Goal: Book appointment/travel/reservation

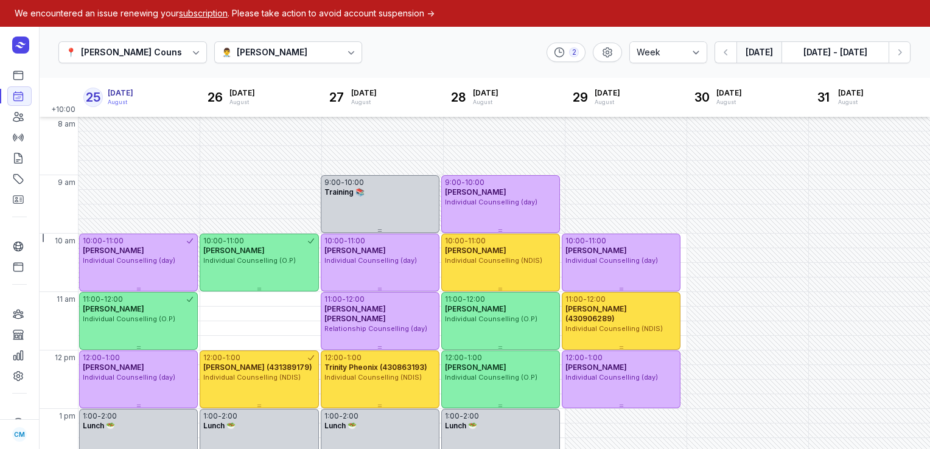
select select "week"
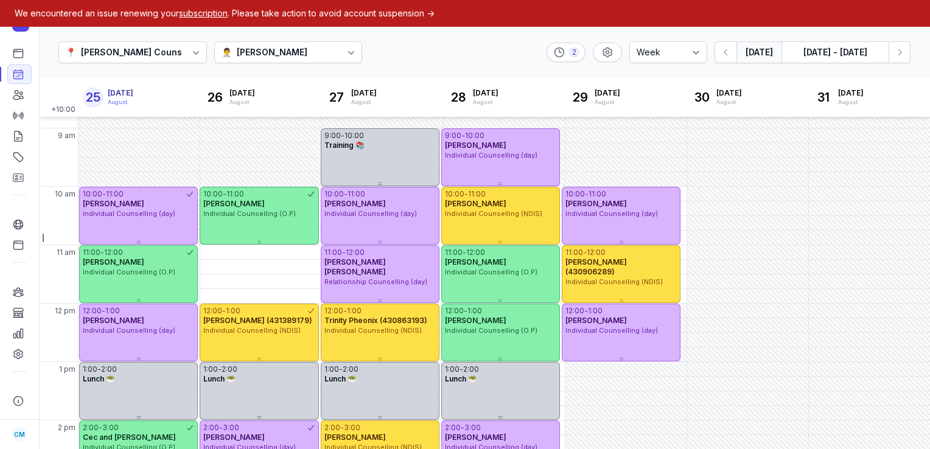
click at [760, 55] on button "[DATE]" at bounding box center [758, 52] width 45 height 22
click at [802, 50] on button "[DATE] - [DATE]" at bounding box center [834, 52] width 107 height 22
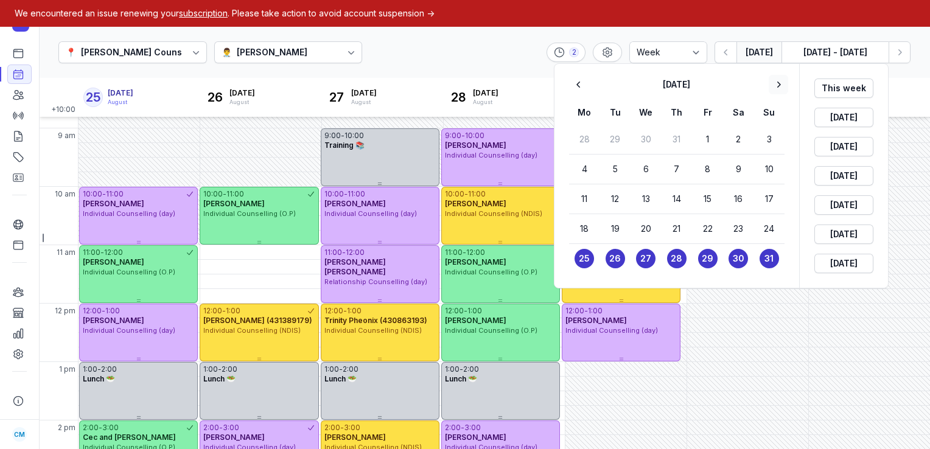
click at [778, 83] on icon "button" at bounding box center [778, 85] width 12 height 12
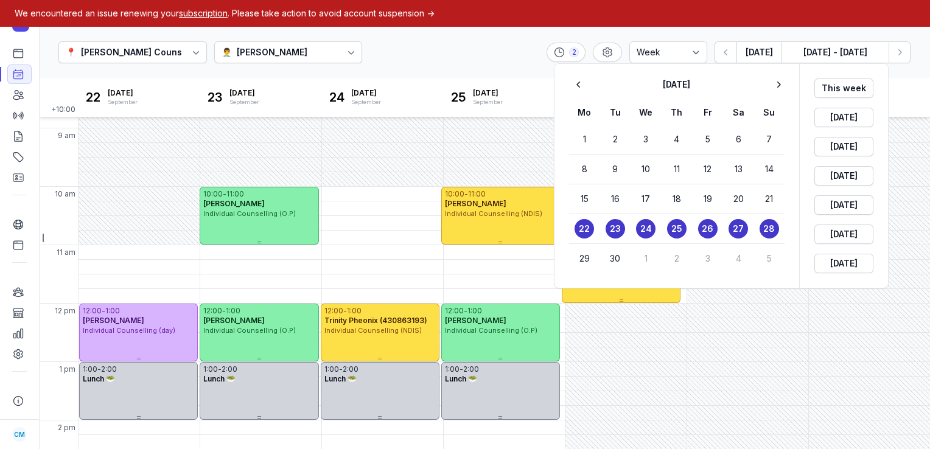
click at [613, 228] on time "23" at bounding box center [615, 229] width 11 height 12
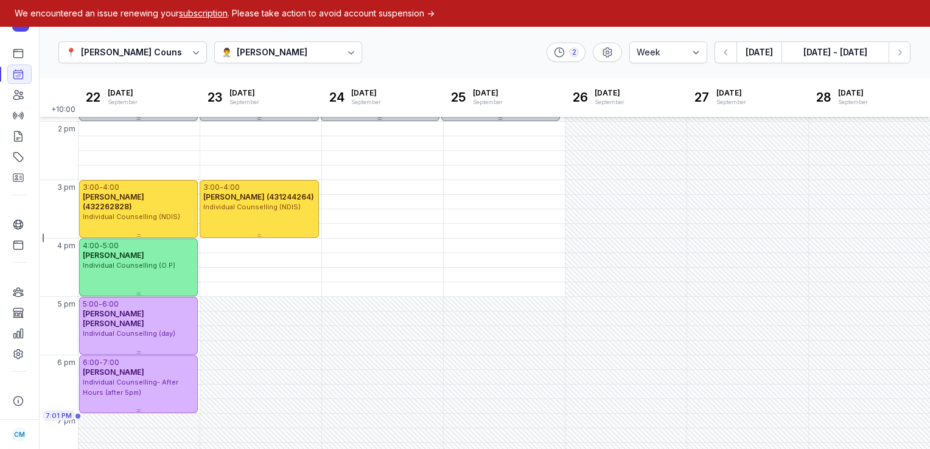
scroll to position [344, 0]
click at [901, 54] on icon "button" at bounding box center [899, 52] width 12 height 12
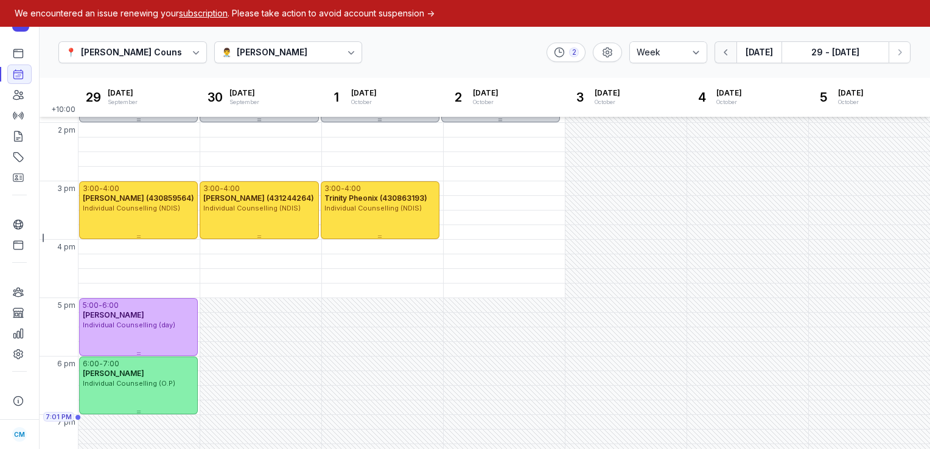
click at [732, 51] on icon "button" at bounding box center [726, 52] width 12 height 12
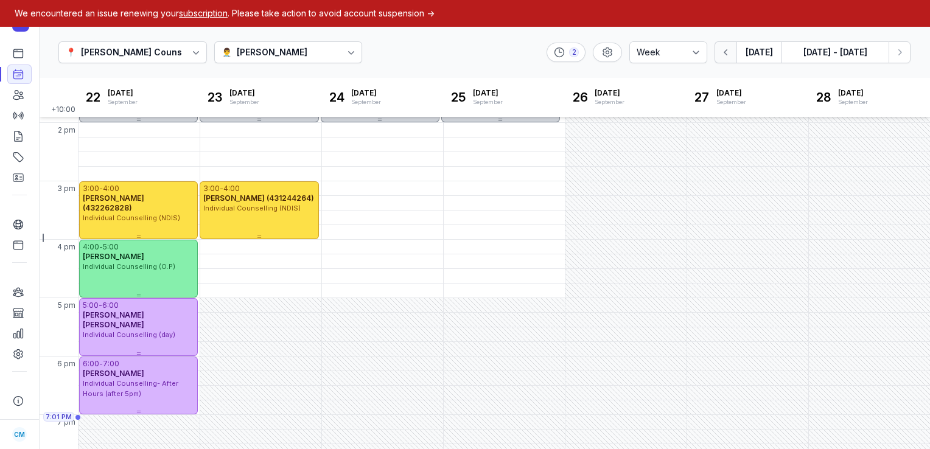
click at [732, 51] on icon "button" at bounding box center [726, 52] width 12 height 12
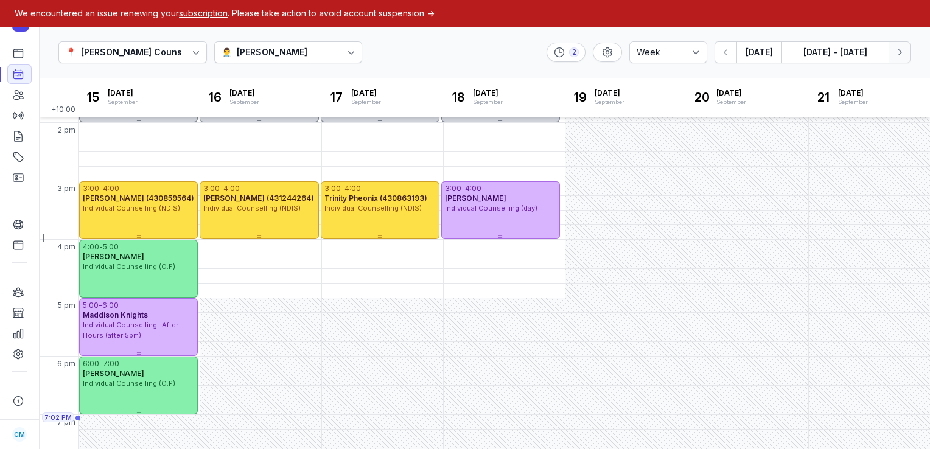
click at [889, 55] on button "Next week" at bounding box center [899, 52] width 22 height 22
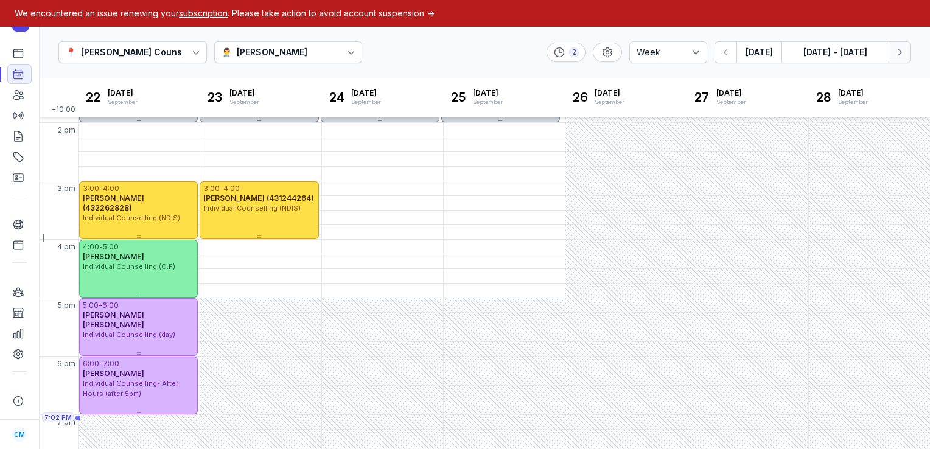
click at [893, 57] on icon "button" at bounding box center [899, 52] width 12 height 12
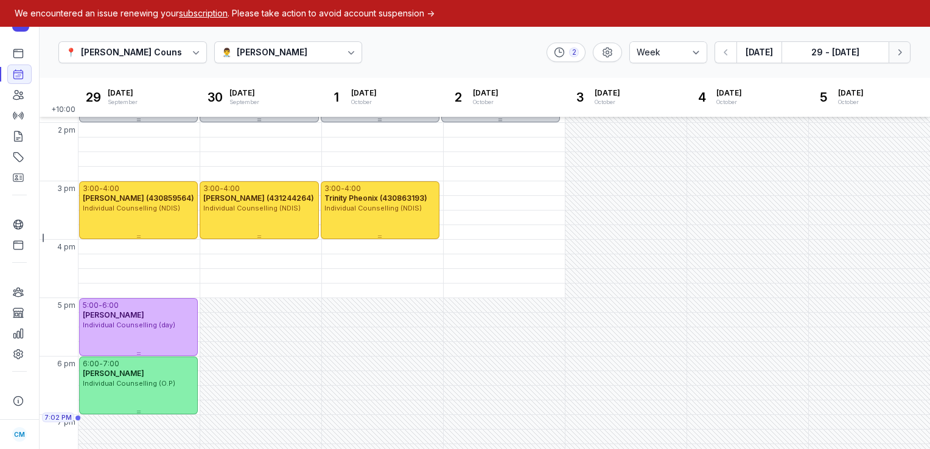
click at [893, 57] on icon "button" at bounding box center [899, 52] width 12 height 12
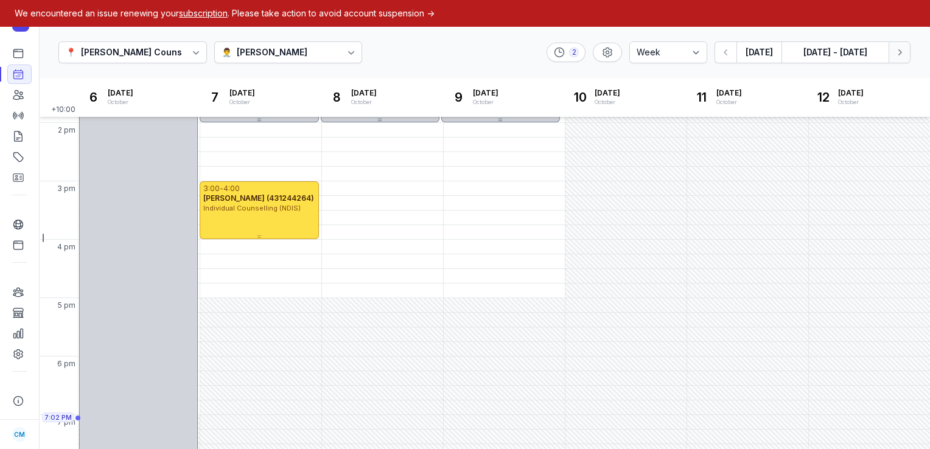
click at [893, 57] on icon "button" at bounding box center [899, 52] width 12 height 12
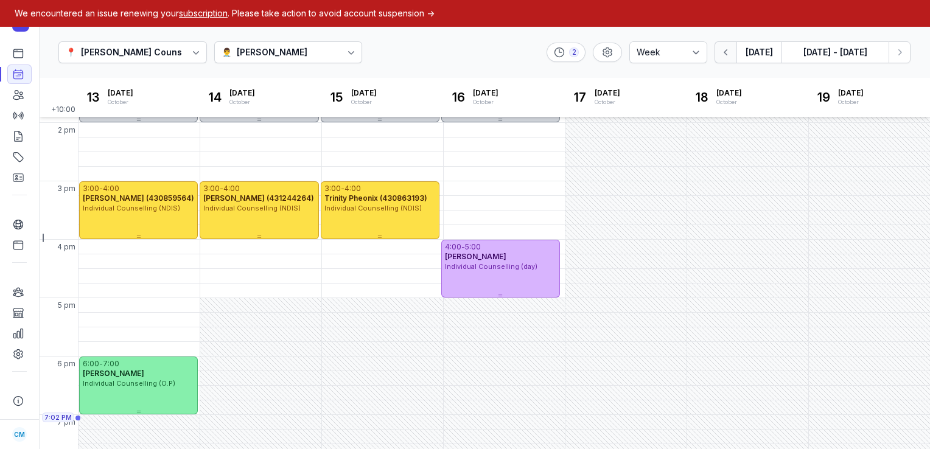
click at [728, 57] on icon "button" at bounding box center [726, 52] width 12 height 12
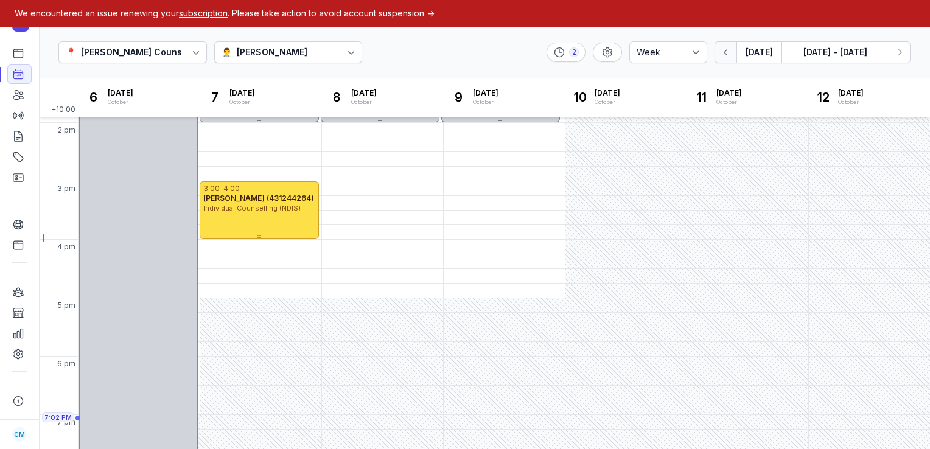
click at [728, 57] on icon "button" at bounding box center [726, 52] width 12 height 12
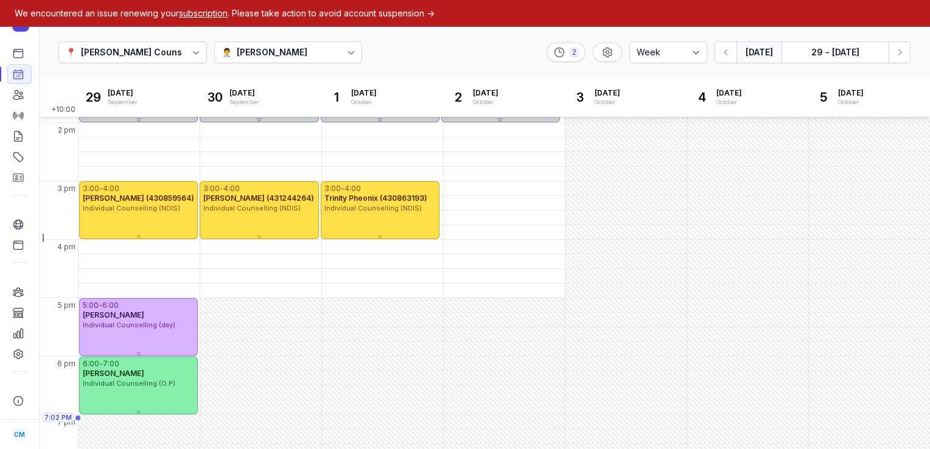
click at [759, 52] on button "[DATE]" at bounding box center [758, 52] width 45 height 22
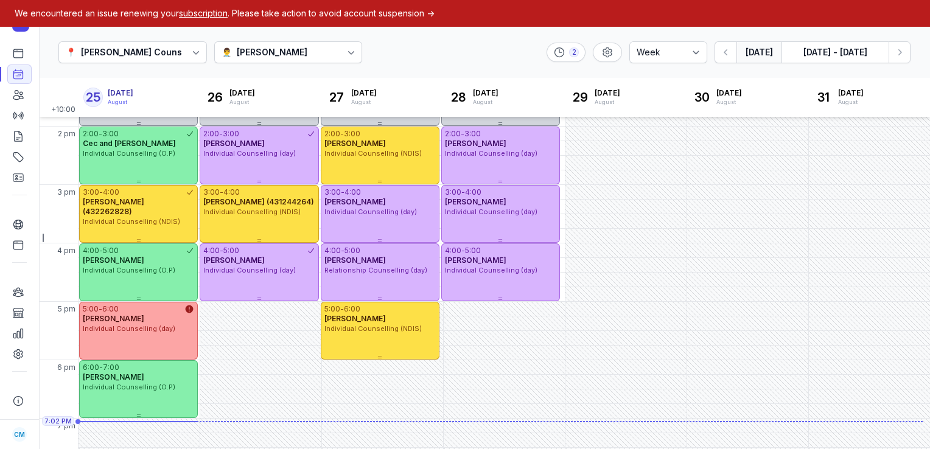
scroll to position [340, 0]
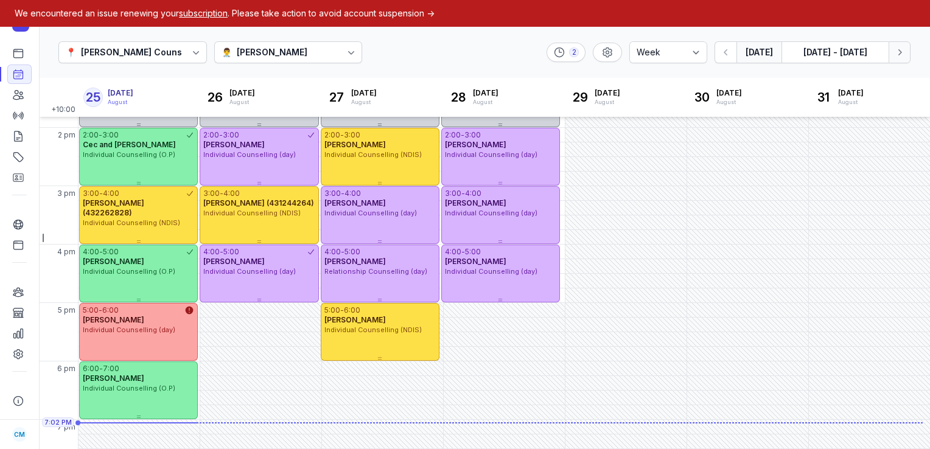
click at [903, 47] on icon "button" at bounding box center [899, 52] width 12 height 12
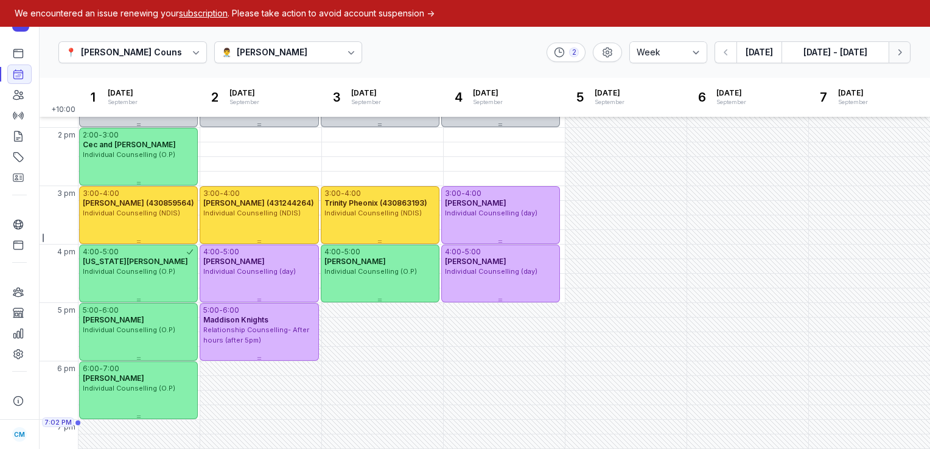
click at [903, 47] on icon "button" at bounding box center [899, 52] width 12 height 12
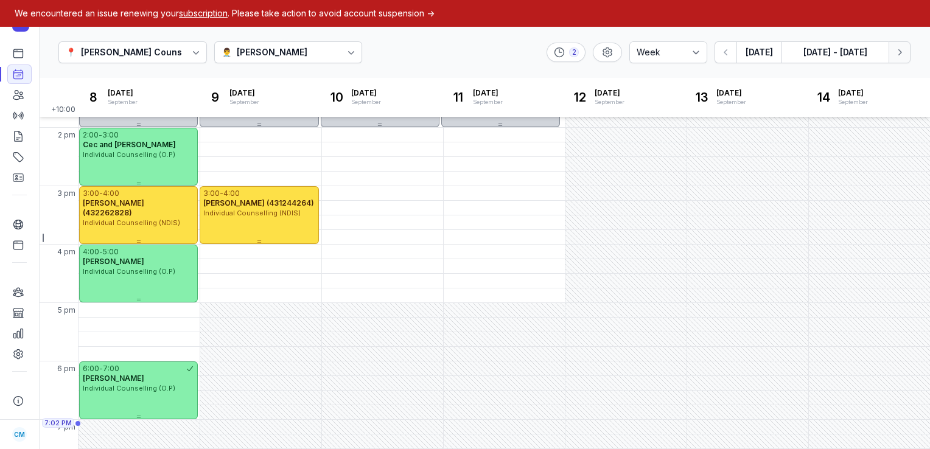
click at [903, 47] on icon "button" at bounding box center [899, 52] width 12 height 12
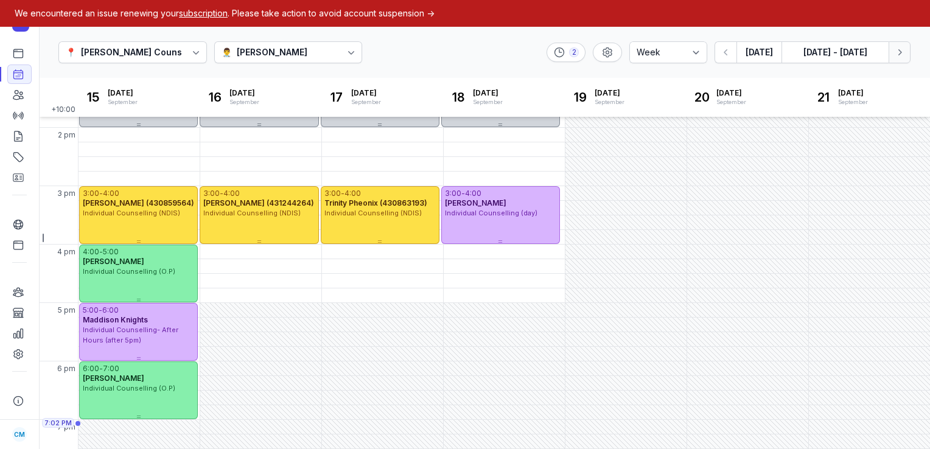
click at [903, 47] on icon "button" at bounding box center [899, 52] width 12 height 12
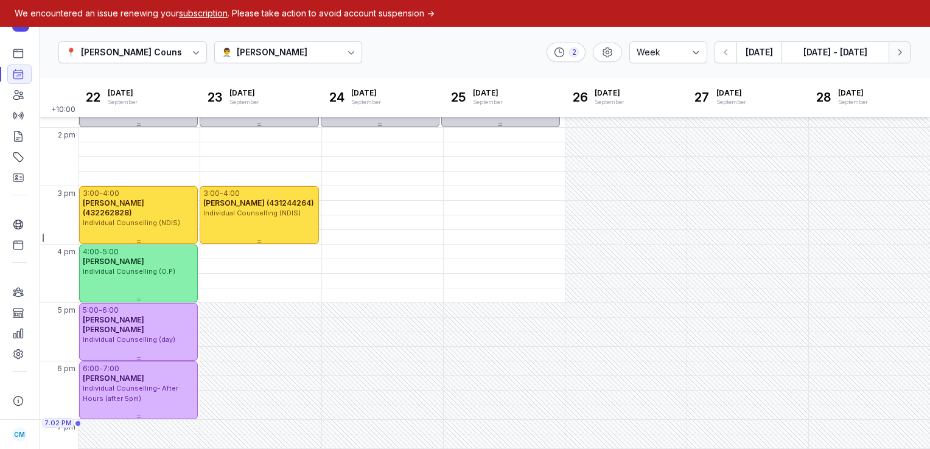
click at [903, 47] on icon "button" at bounding box center [899, 52] width 12 height 12
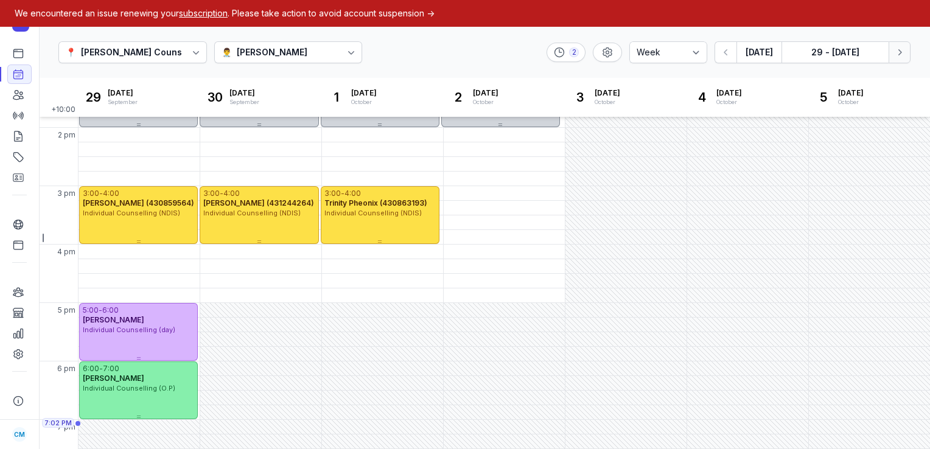
click at [903, 47] on icon "button" at bounding box center [899, 52] width 12 height 12
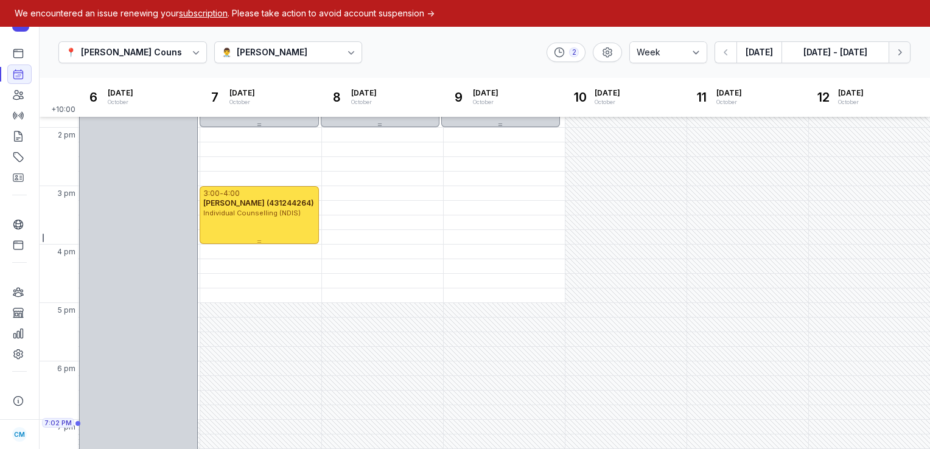
click at [903, 47] on icon "button" at bounding box center [899, 52] width 12 height 12
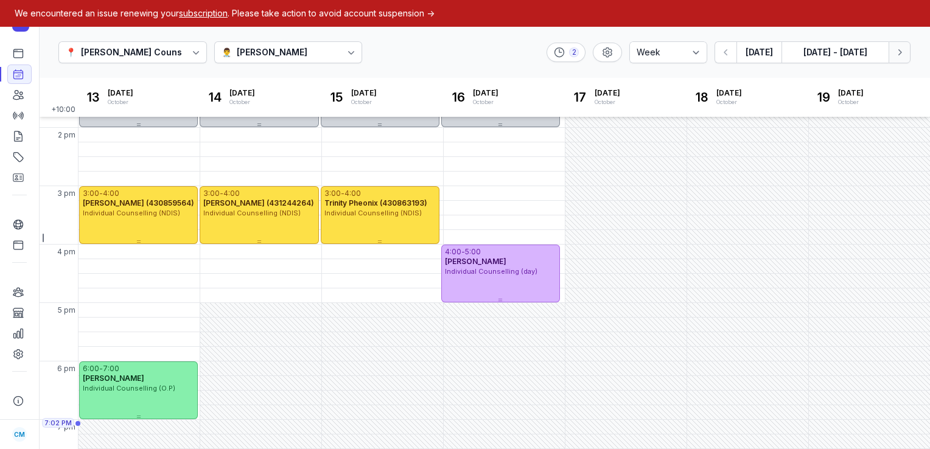
click at [903, 47] on icon "button" at bounding box center [899, 52] width 12 height 12
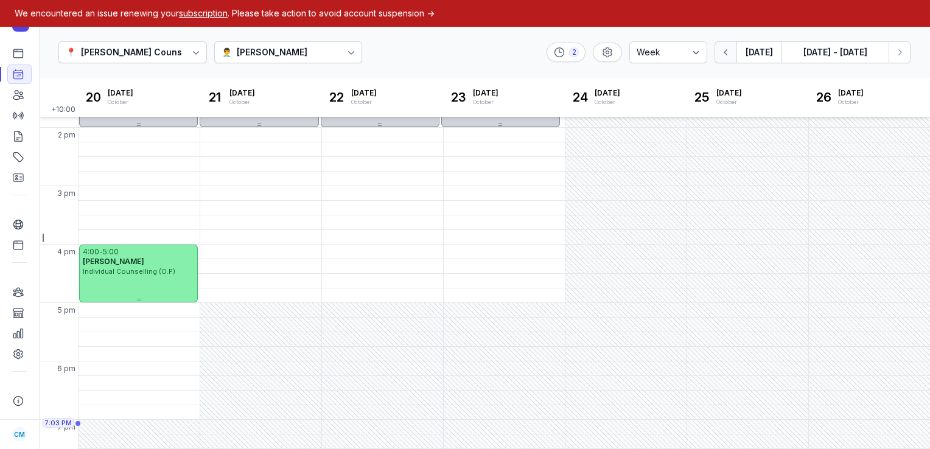
click at [720, 58] on button "button" at bounding box center [725, 52] width 22 height 22
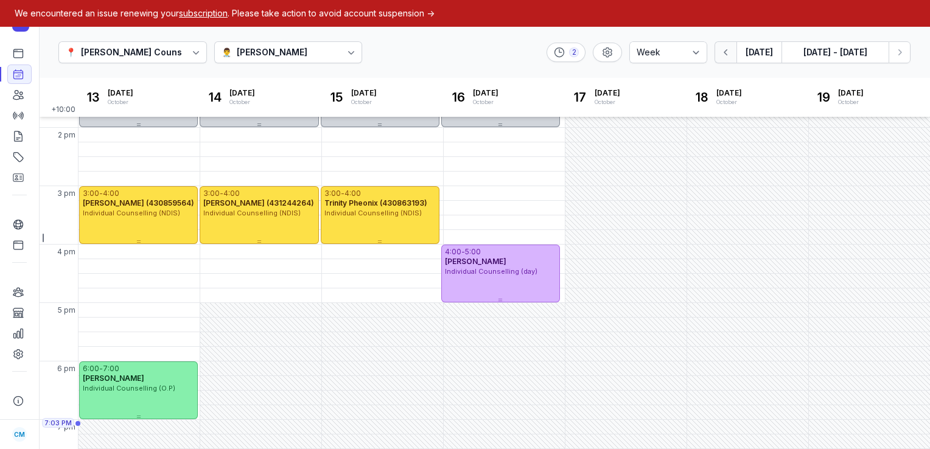
click at [720, 58] on button "button" at bounding box center [725, 52] width 22 height 22
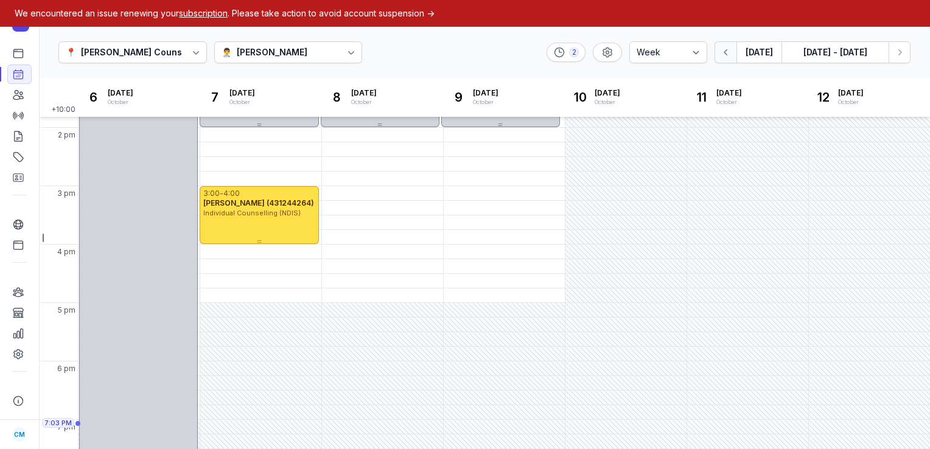
click at [720, 58] on button "button" at bounding box center [725, 52] width 22 height 22
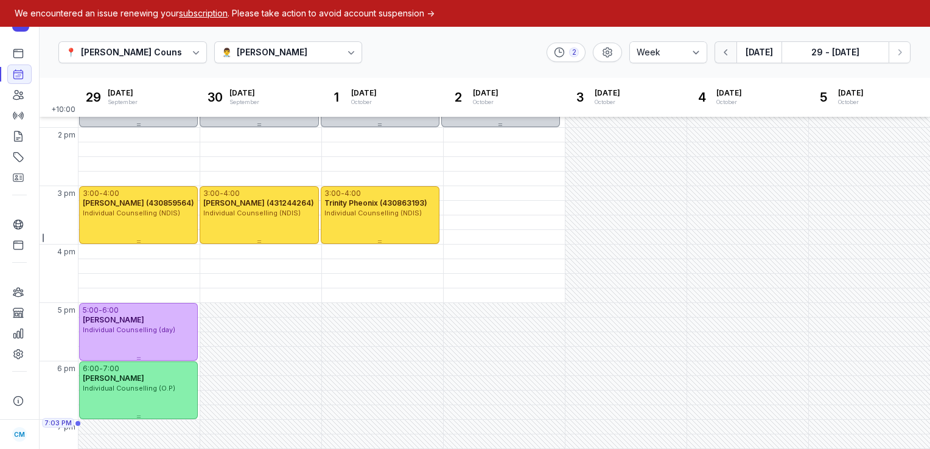
click at [720, 58] on button "button" at bounding box center [725, 52] width 22 height 22
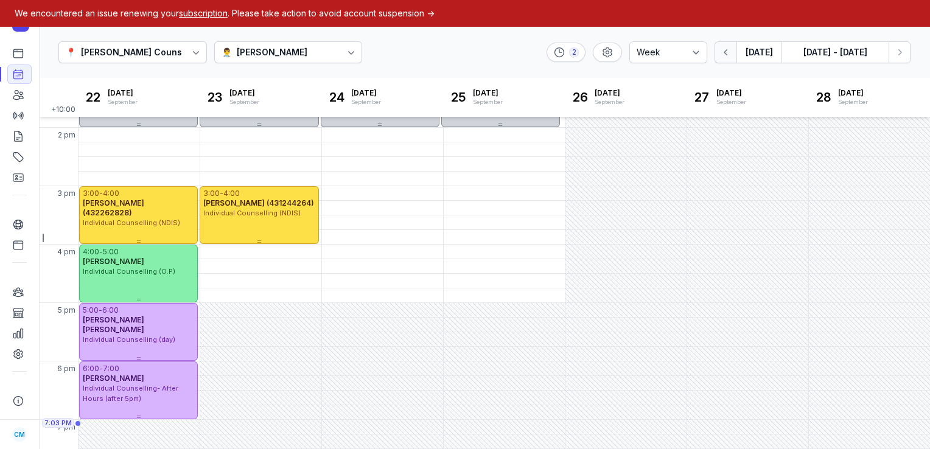
click at [720, 58] on button "button" at bounding box center [725, 52] width 22 height 22
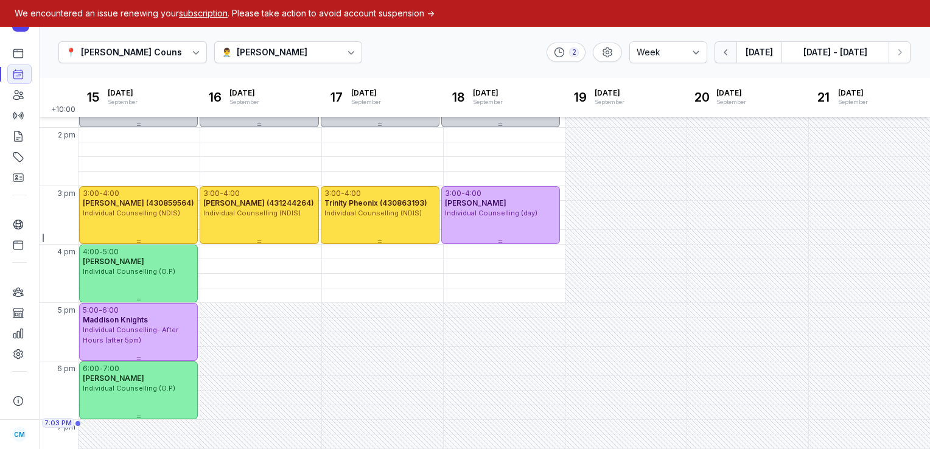
click at [720, 58] on button "button" at bounding box center [725, 52] width 22 height 22
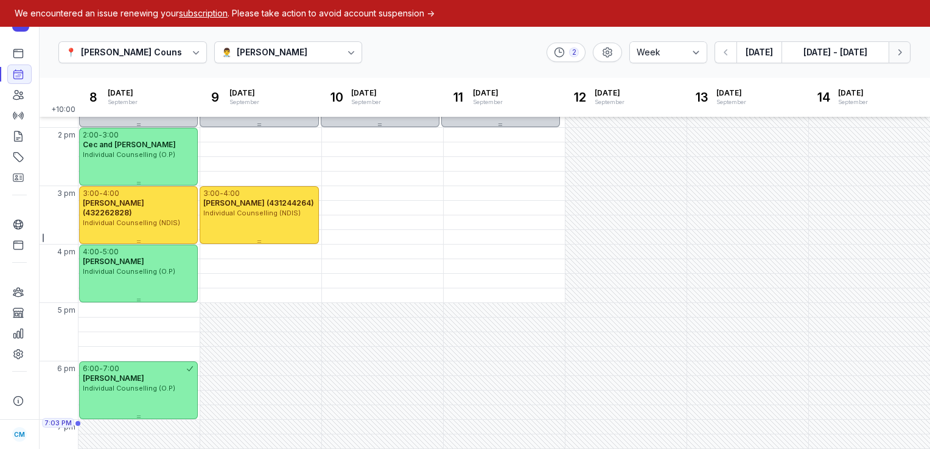
click at [896, 56] on icon "button" at bounding box center [899, 52] width 12 height 12
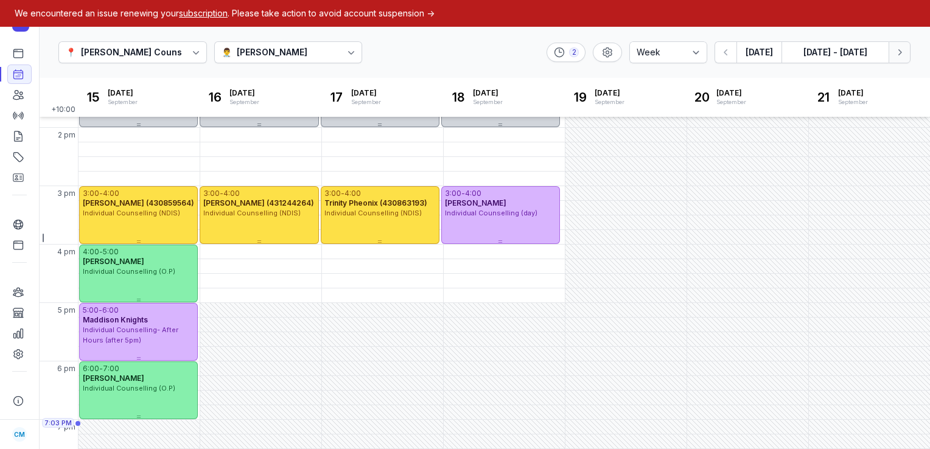
click at [896, 56] on icon "button" at bounding box center [899, 52] width 12 height 12
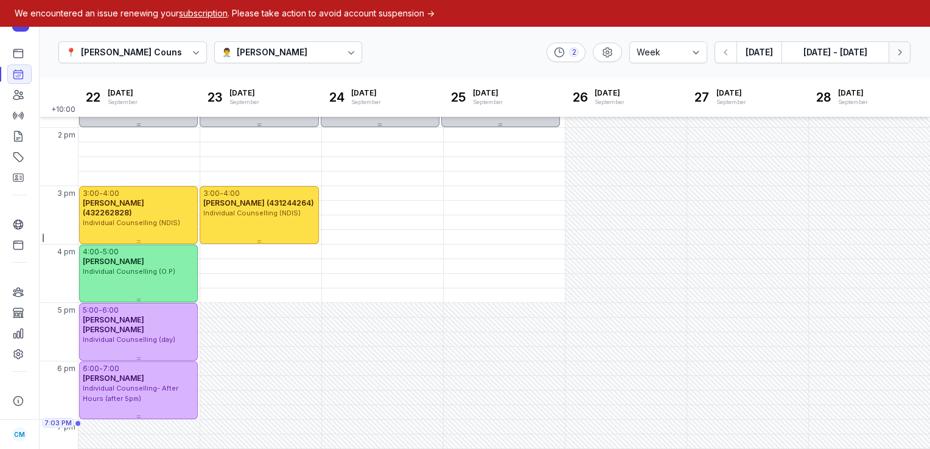
click at [896, 56] on icon "button" at bounding box center [899, 52] width 12 height 12
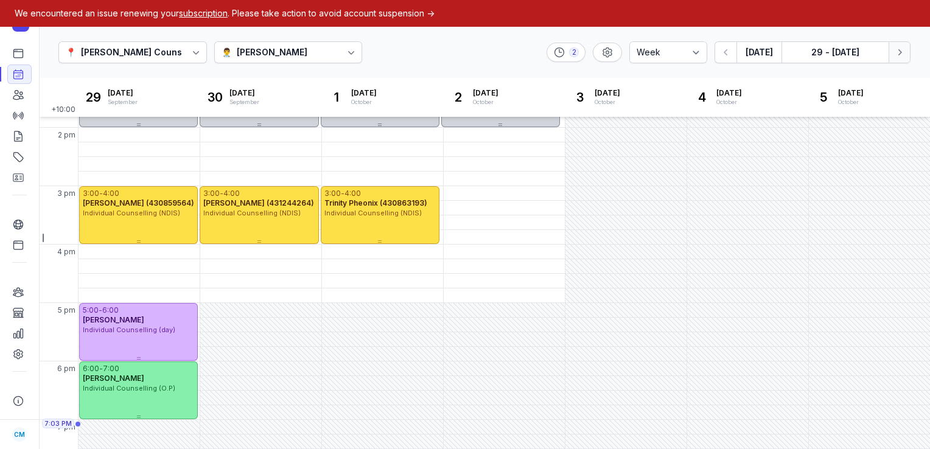
click at [896, 56] on icon "button" at bounding box center [899, 52] width 12 height 12
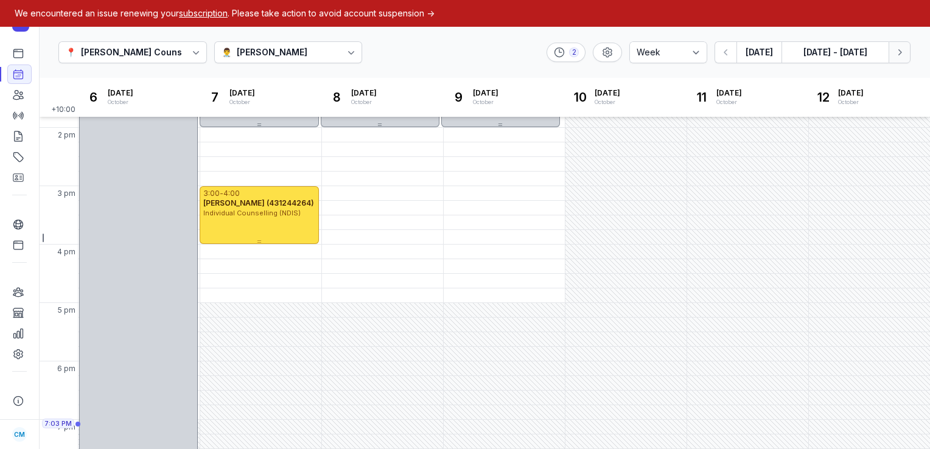
click at [896, 56] on icon "button" at bounding box center [899, 52] width 12 height 12
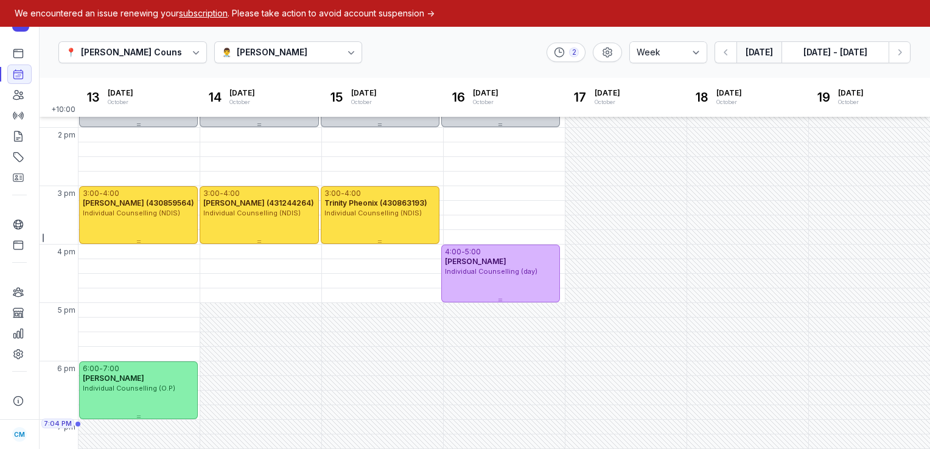
click at [754, 57] on button "[DATE]" at bounding box center [758, 52] width 45 height 22
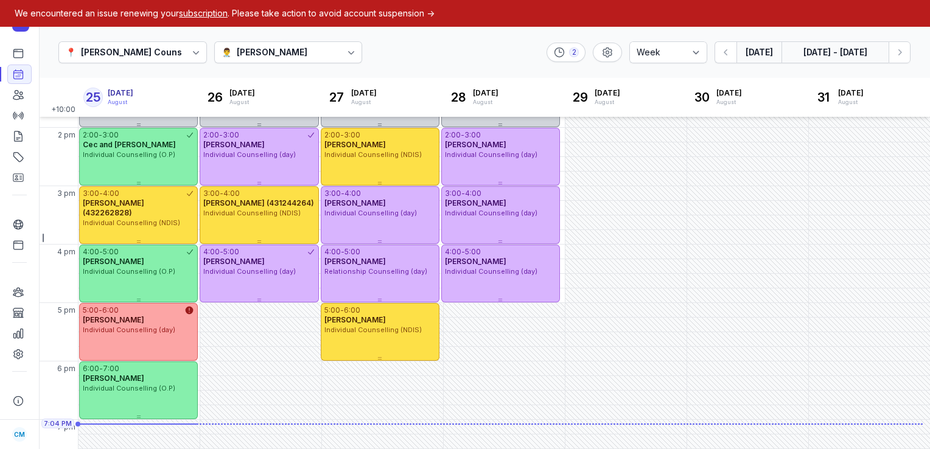
click at [846, 60] on button "[DATE] - [DATE]" at bounding box center [834, 52] width 107 height 22
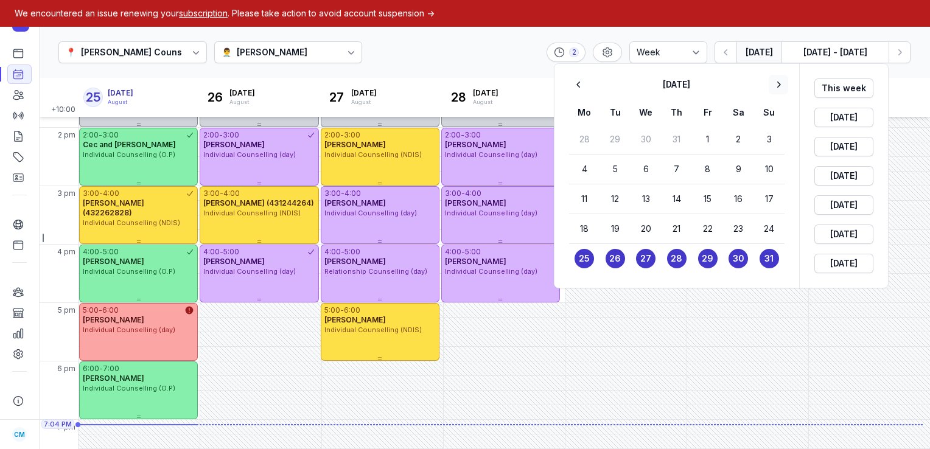
click at [777, 81] on icon "button" at bounding box center [778, 85] width 12 height 12
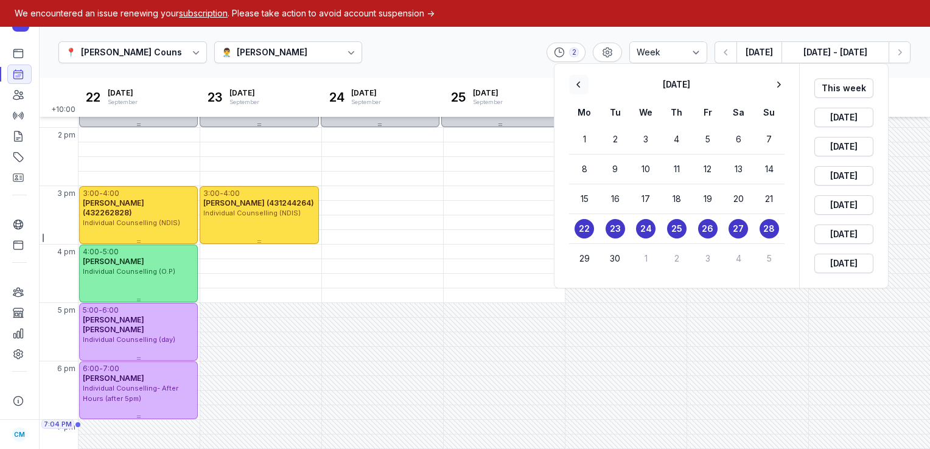
click at [578, 88] on icon "button" at bounding box center [579, 85] width 12 height 12
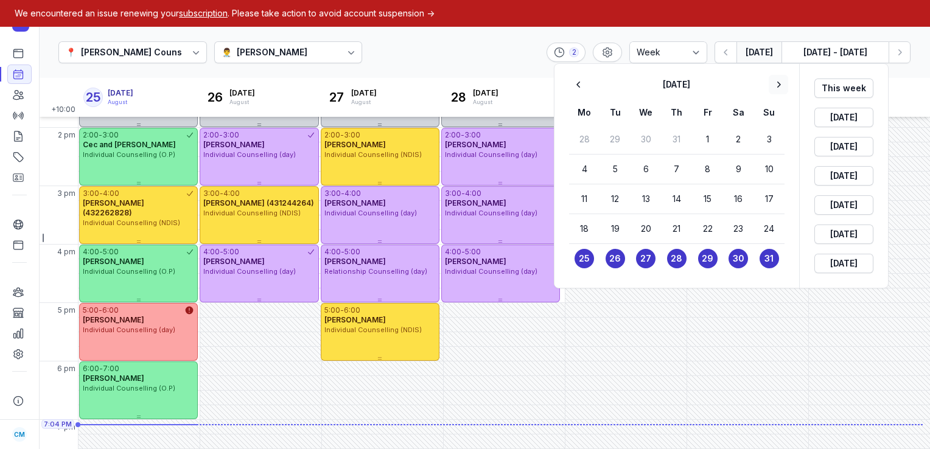
click at [781, 84] on icon "button" at bounding box center [778, 85] width 12 height 12
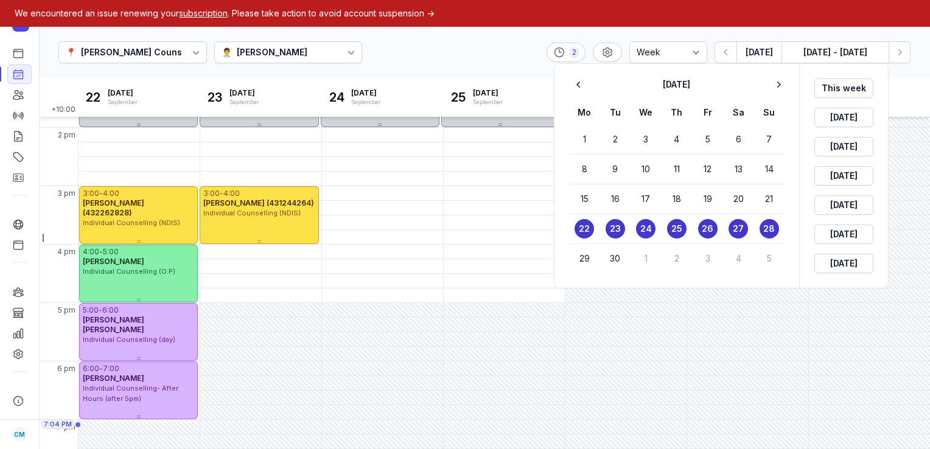
click at [494, 310] on div at bounding box center [465, 224] width 930 height 449
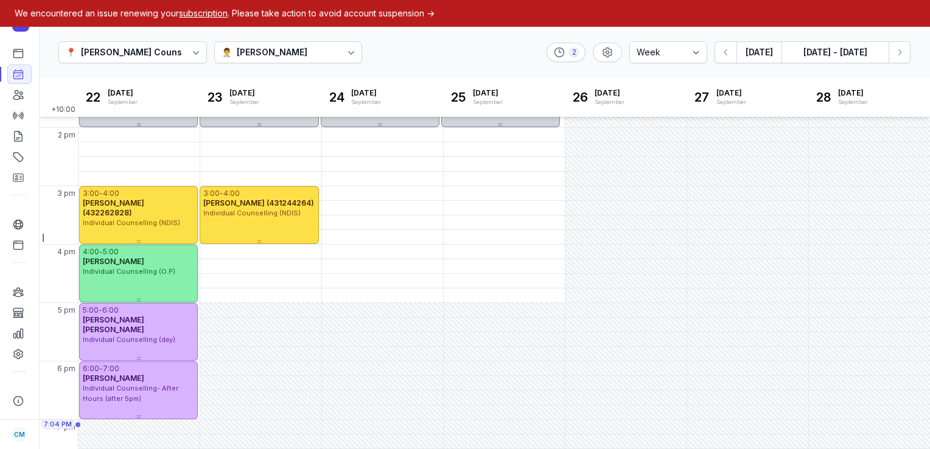
click at [494, 310] on div "5:00 PM - Thu" at bounding box center [474, 310] width 57 height 12
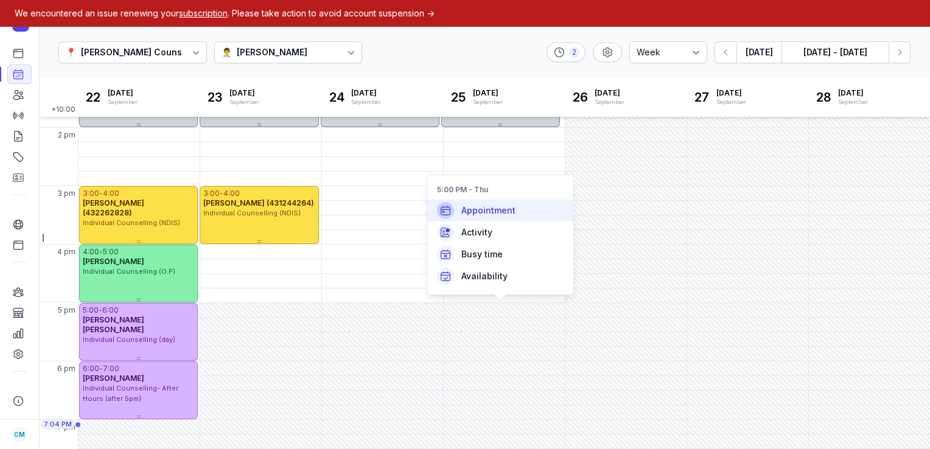
click at [497, 206] on span "Appointment" at bounding box center [488, 210] width 54 height 12
select select
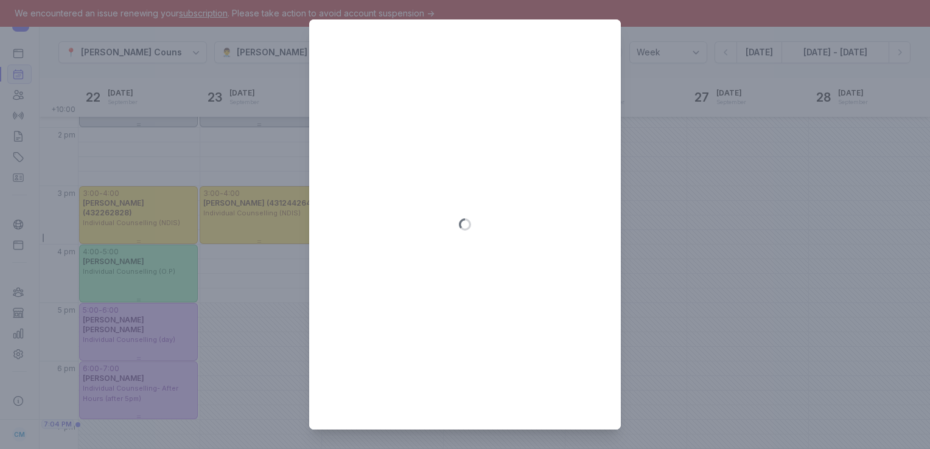
type input "[DATE]"
select select "17:00"
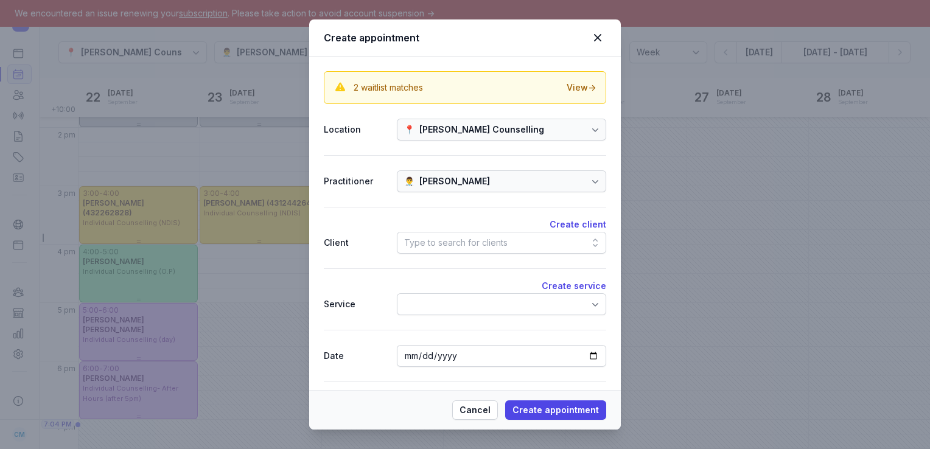
click at [463, 245] on div "Type to search for clients" at bounding box center [455, 243] width 103 height 15
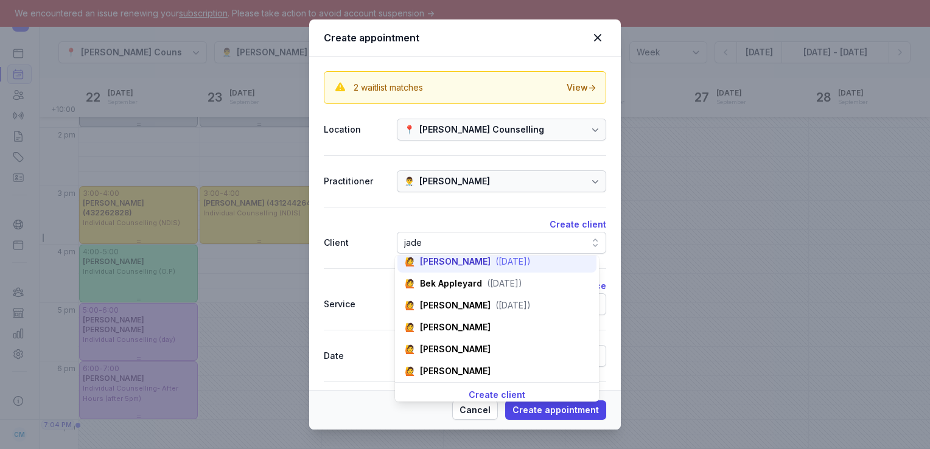
scroll to position [56, 0]
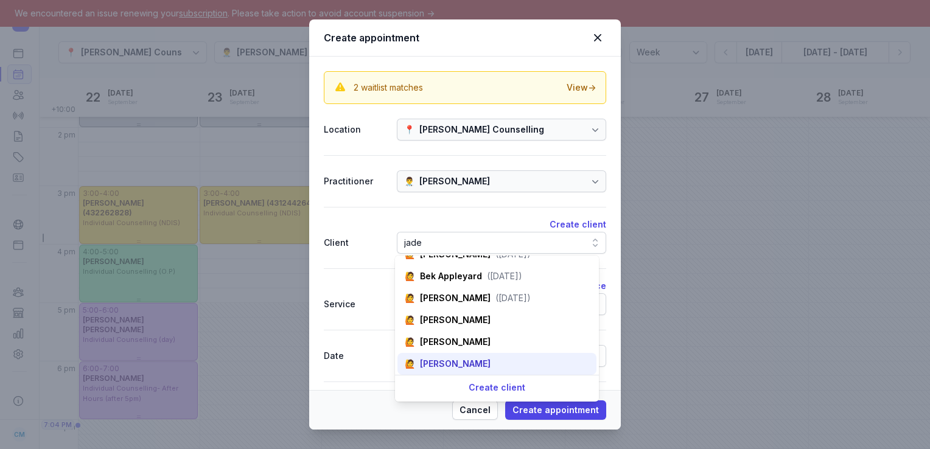
type input "jade"
click at [447, 359] on div "[PERSON_NAME]" at bounding box center [455, 364] width 71 height 12
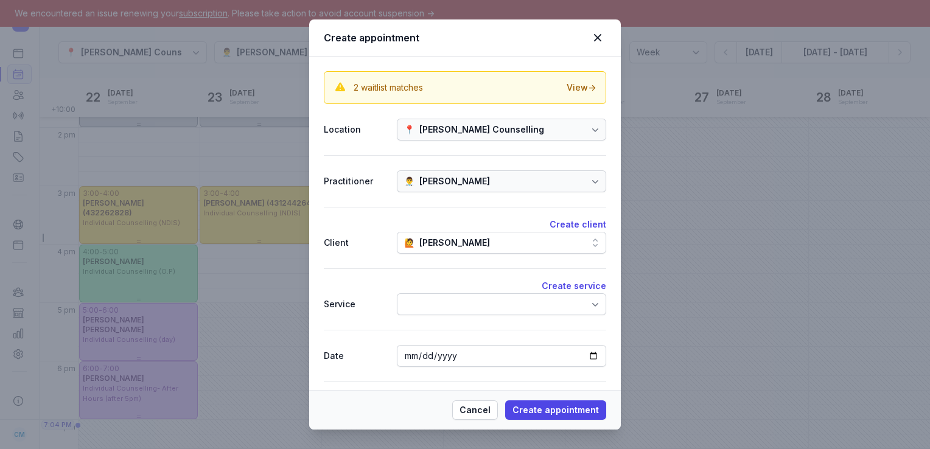
click at [531, 307] on div at bounding box center [501, 304] width 209 height 22
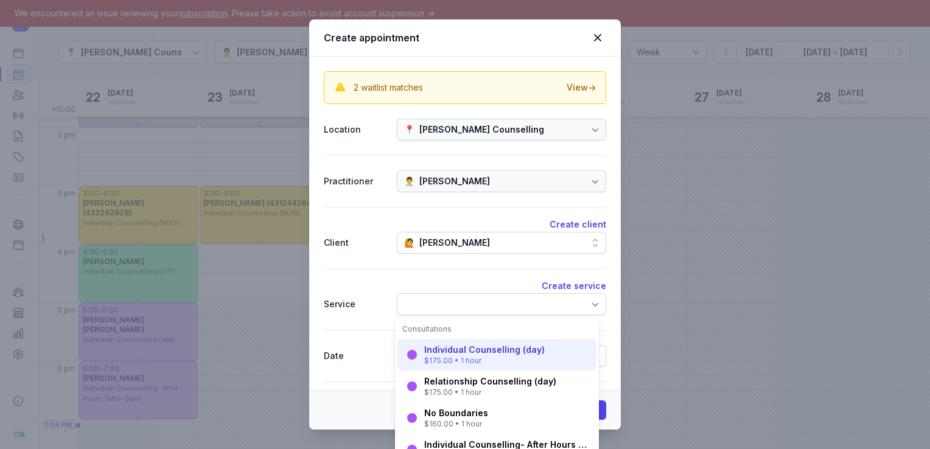
click at [482, 356] on div "$175.00 • 1 hour" at bounding box center [484, 361] width 120 height 10
select select "18:00"
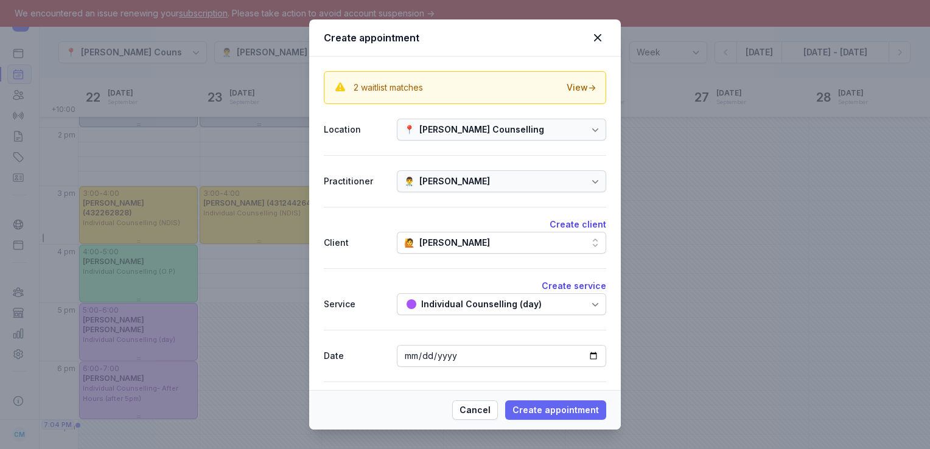
click at [560, 409] on span "Create appointment" at bounding box center [555, 410] width 86 height 15
select select
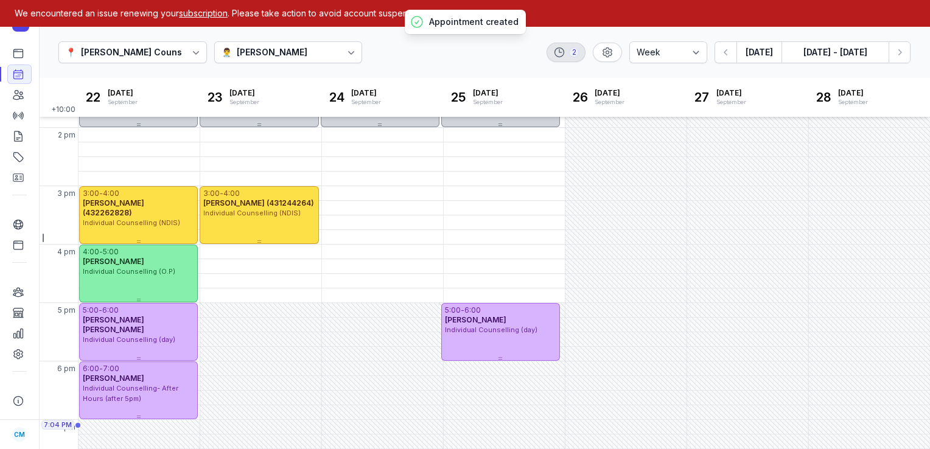
click at [564, 57] on icon at bounding box center [559, 52] width 9 height 9
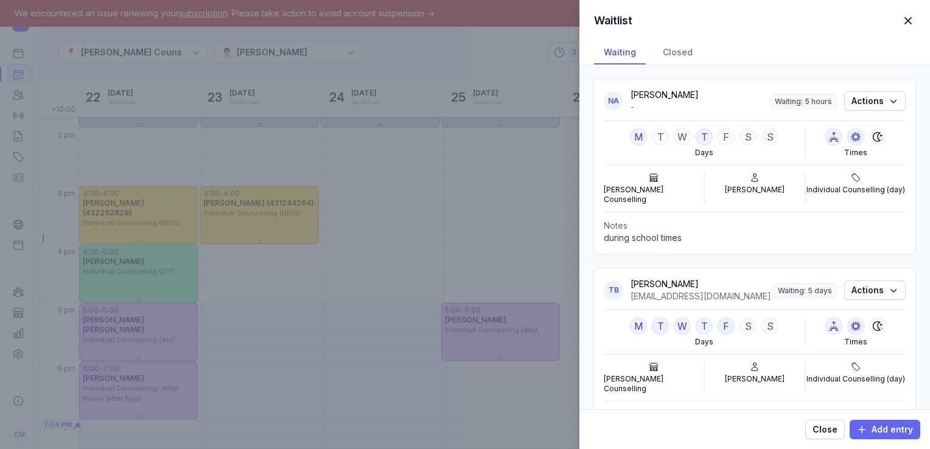
click at [876, 434] on span "Add entry" at bounding box center [885, 429] width 56 height 15
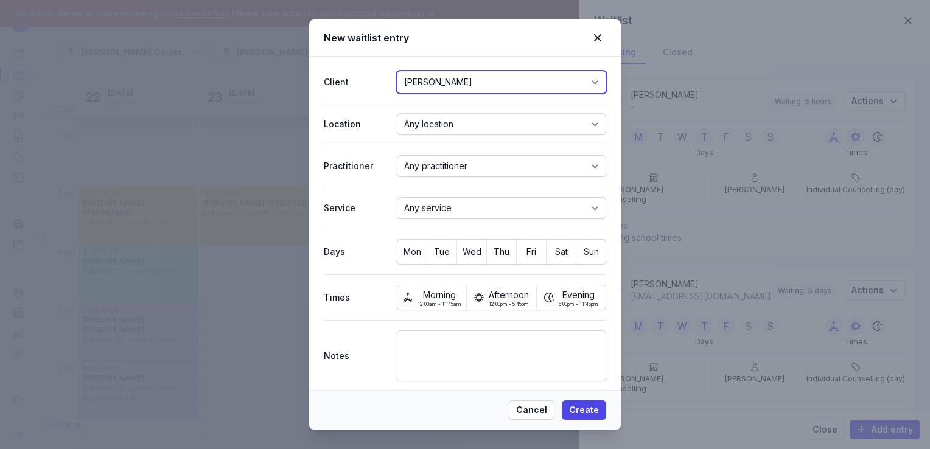
click at [443, 83] on select "[PERSON_NAME] [PERSON_NAME] [PERSON_NAME] [PERSON_NAME] [PERSON_NAME] and [PERS…" at bounding box center [501, 82] width 209 height 22
select select "cli_01J7FMWM8WNFDCFJ3J8H5D87VB"
click at [397, 71] on select "[PERSON_NAME] [PERSON_NAME] [PERSON_NAME] [PERSON_NAME] [PERSON_NAME] and [PERS…" at bounding box center [501, 82] width 209 height 22
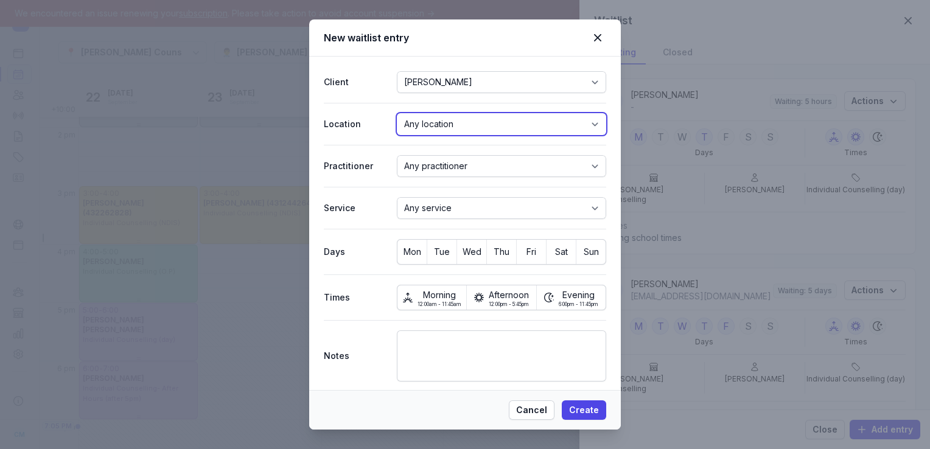
click at [431, 128] on select "Any location [PERSON_NAME] Counselling" at bounding box center [501, 124] width 209 height 22
select select "loc_01J3MBC5WYV0VXDEC5NHAV5R4M"
click at [397, 113] on select "Any location [PERSON_NAME] Counselling" at bounding box center [501, 124] width 209 height 22
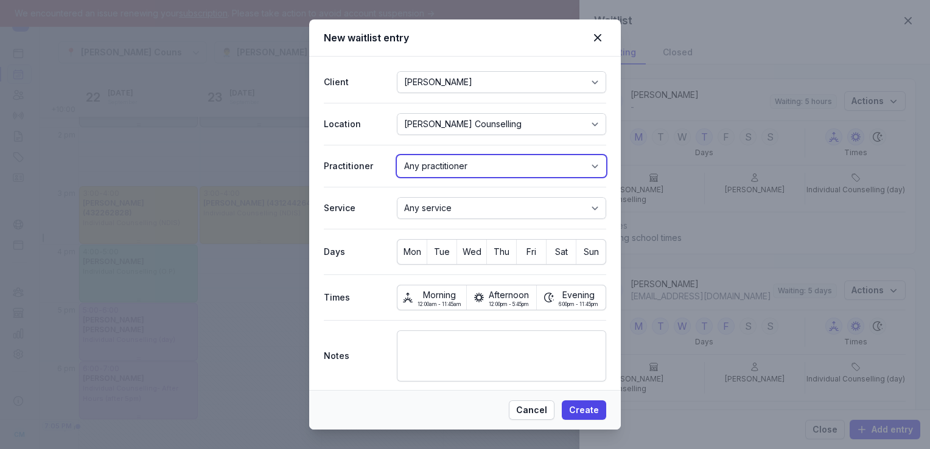
click at [422, 164] on select "Any practitioner [PERSON_NAME] [PERSON_NAME] [PERSON_NAME]" at bounding box center [501, 166] width 209 height 22
select select "pra_01J3MBC620F32B52FEQK5BF7FQ"
click at [397, 155] on select "Any practitioner [PERSON_NAME] [PERSON_NAME] [PERSON_NAME]" at bounding box center [501, 166] width 209 height 22
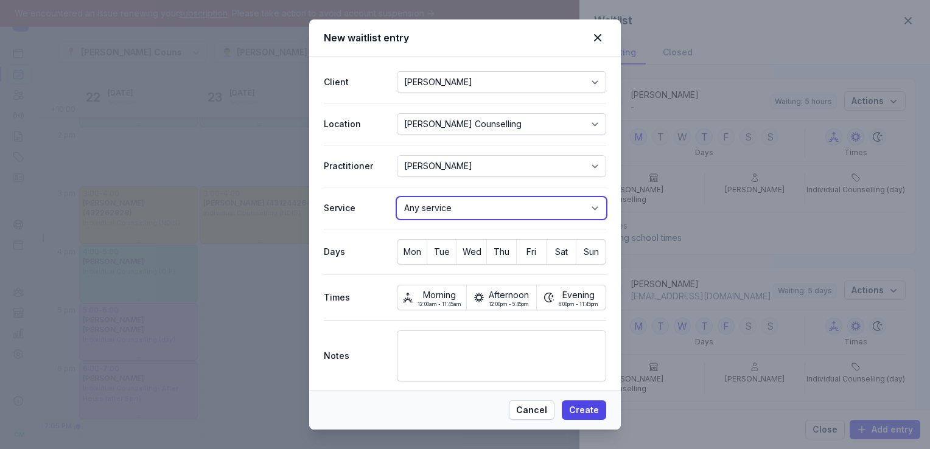
click at [431, 201] on select "Any service Relationship Counselling (day)-Zoom or Telephone Relationship Couns…" at bounding box center [501, 208] width 209 height 22
select select "ser_01JKD9QXX07608KCXSTYVJP347"
click at [397, 197] on select "Any service Relationship Counselling (day)-Zoom or Telephone Relationship Couns…" at bounding box center [501, 208] width 209 height 22
click at [569, 296] on span "Evening" at bounding box center [579, 294] width 40 height 13
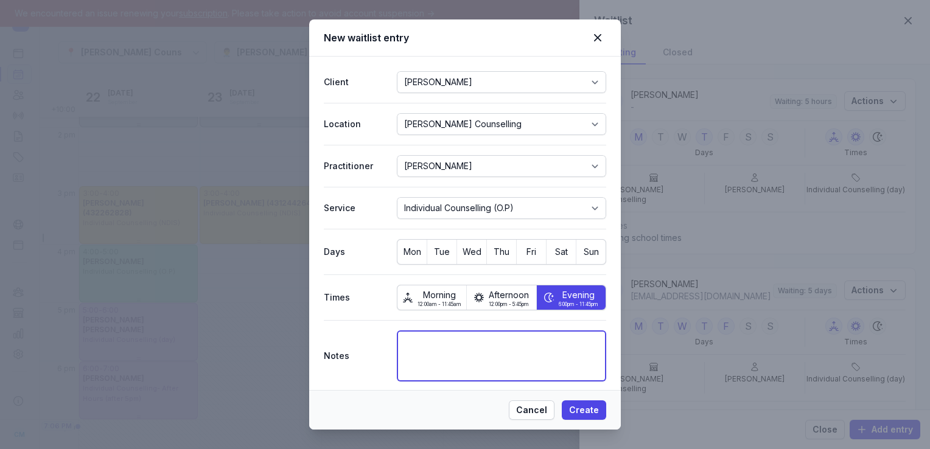
click at [501, 374] on textarea at bounding box center [501, 355] width 209 height 51
type textarea "[DATE] or week prior at 6pm"
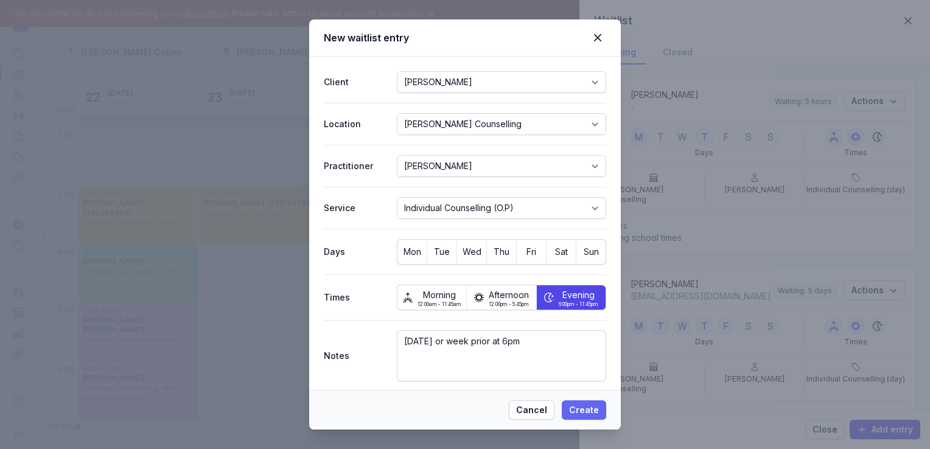
click at [580, 418] on button "Create" at bounding box center [584, 409] width 44 height 19
click at [579, 408] on span "Create" at bounding box center [584, 410] width 30 height 15
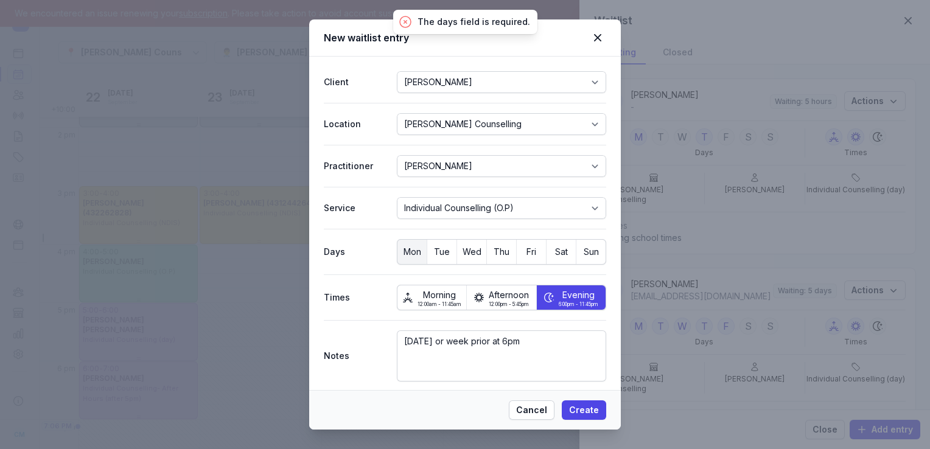
click at [408, 245] on span "Mon" at bounding box center [411, 251] width 29 height 17
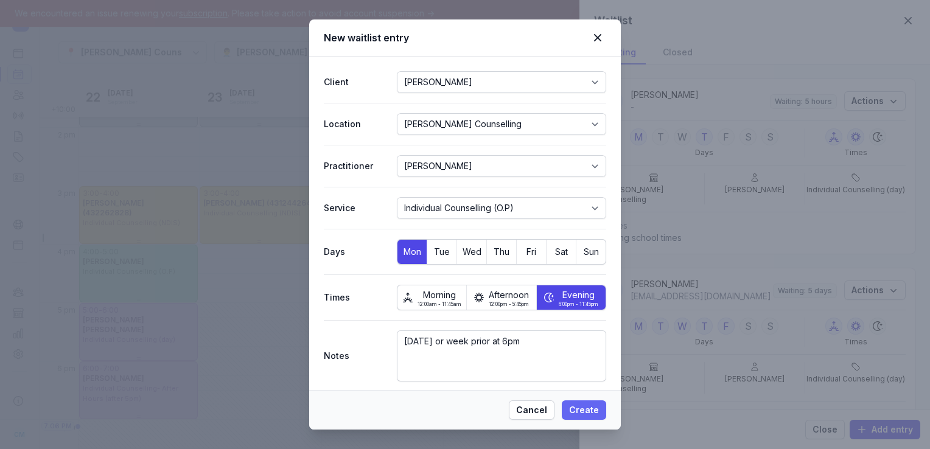
click at [576, 401] on button "Create" at bounding box center [584, 409] width 44 height 19
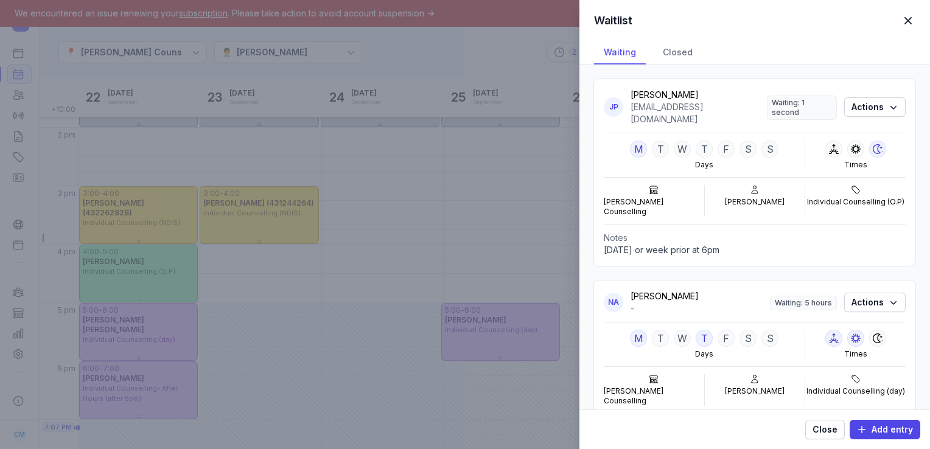
click at [909, 17] on span "button" at bounding box center [908, 20] width 27 height 27
